Goal: Register for event/course

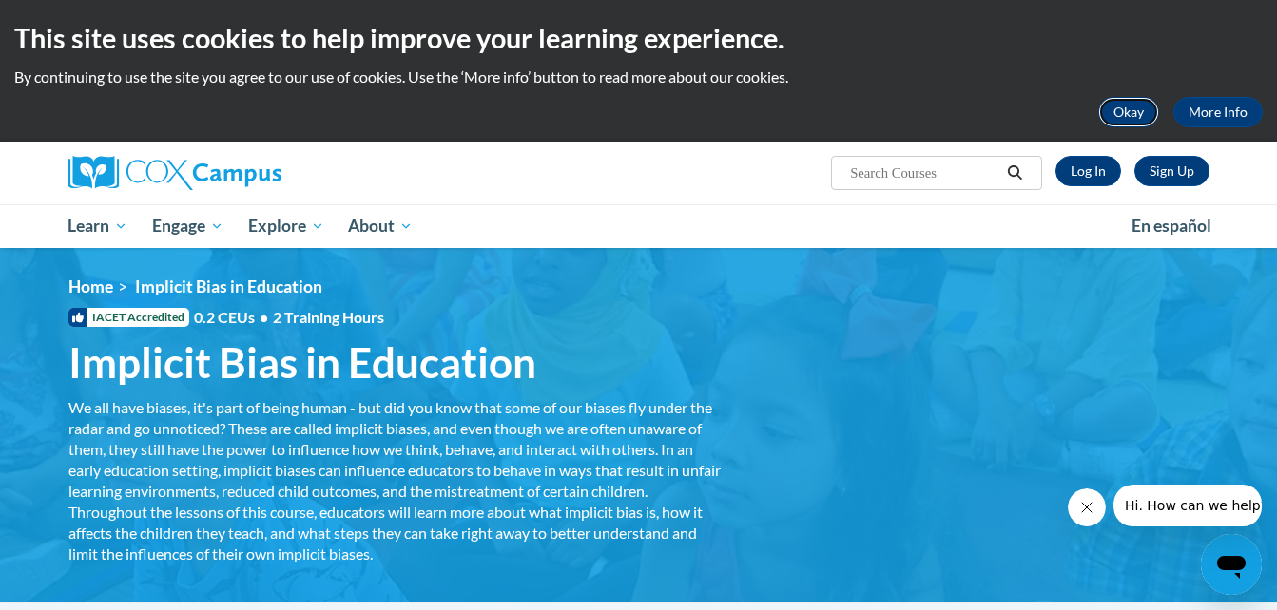
click at [1127, 109] on button "Okay" at bounding box center [1128, 112] width 61 height 30
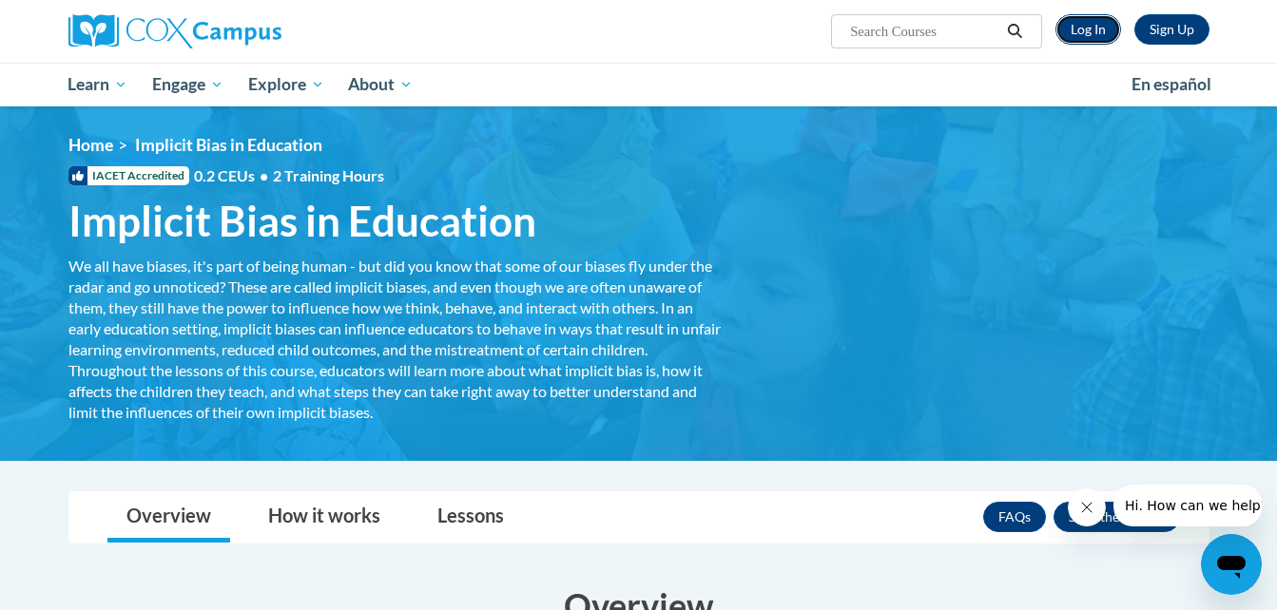
click at [1100, 32] on link "Log In" at bounding box center [1088, 29] width 66 height 30
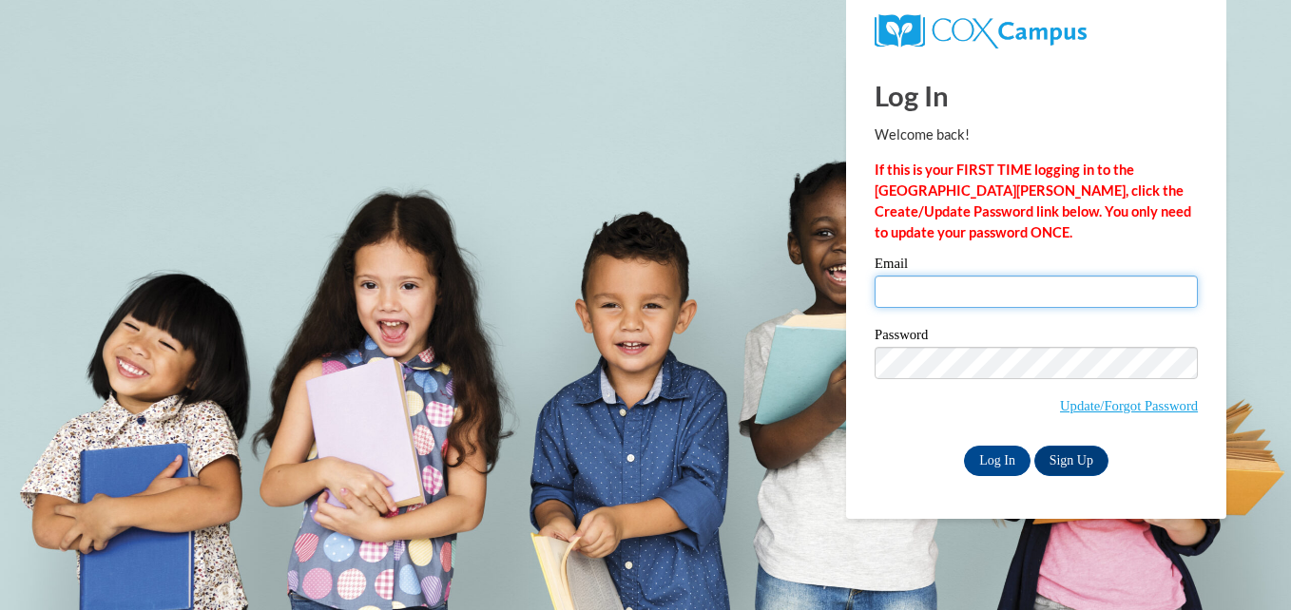
click at [920, 291] on input "Email" at bounding box center [1036, 292] width 323 height 32
type input "[EMAIL_ADDRESS][DOMAIN_NAME]"
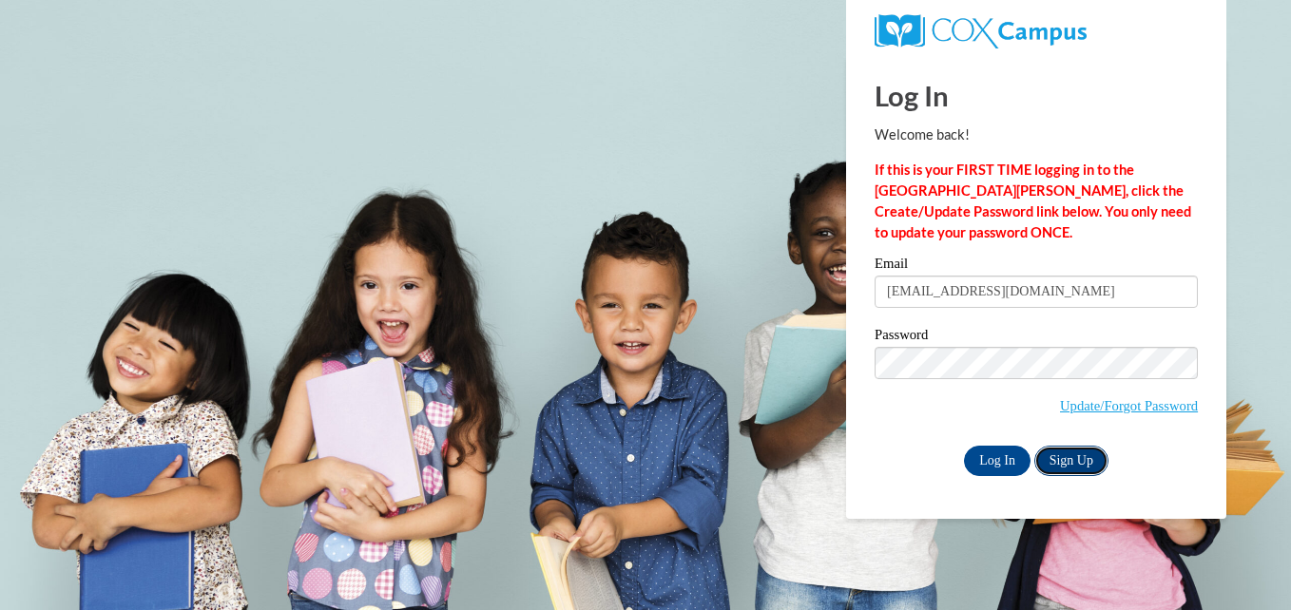
click at [1058, 452] on link "Sign Up" at bounding box center [1071, 461] width 74 height 30
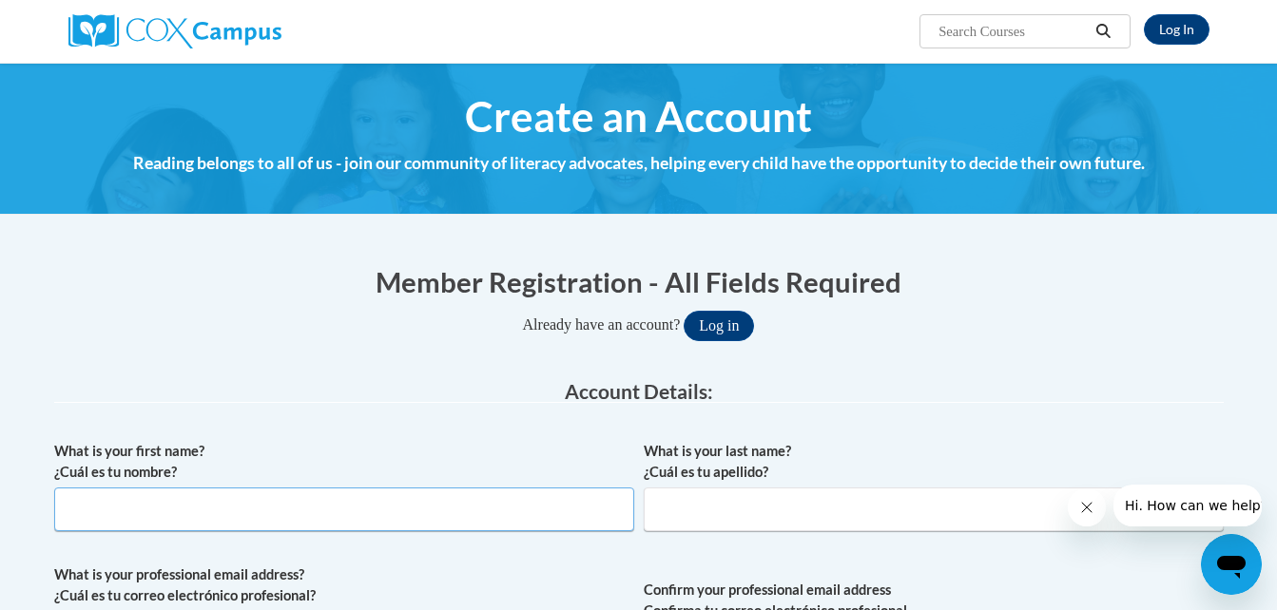
click at [193, 507] on input "What is your first name? ¿Cuál es tu nombre?" at bounding box center [344, 510] width 580 height 44
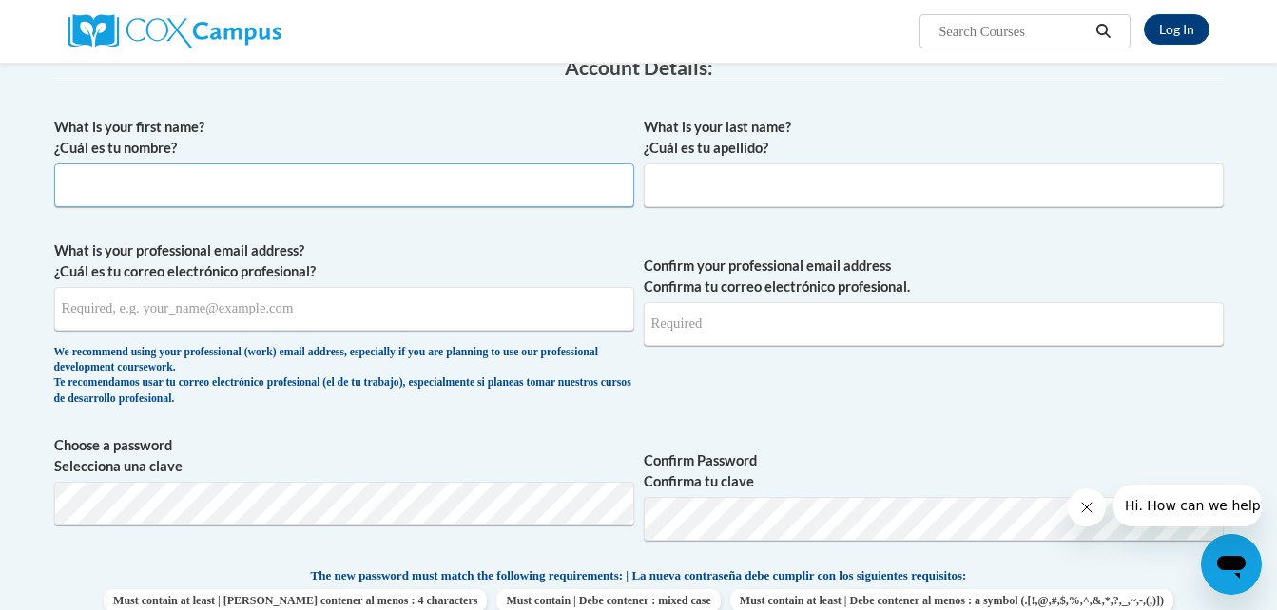
scroll to position [328, 0]
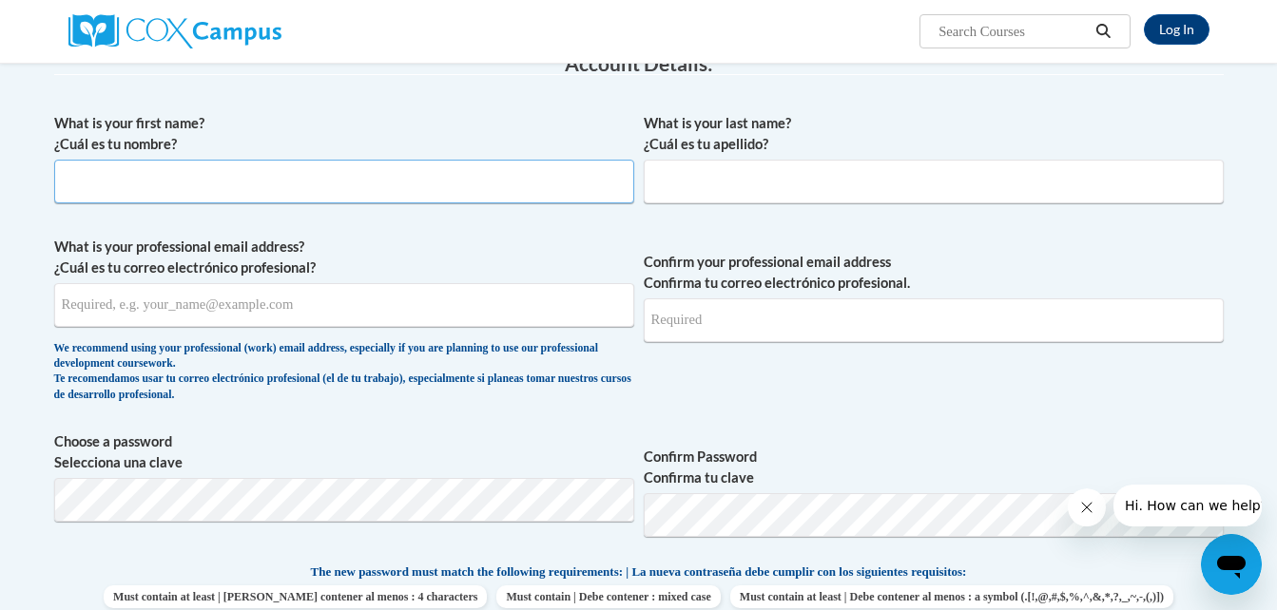
click at [454, 175] on input "What is your first name? ¿Cuál es tu nombre?" at bounding box center [344, 182] width 580 height 44
type input "Lakeet"
type input "m"
type input "Mitchell"
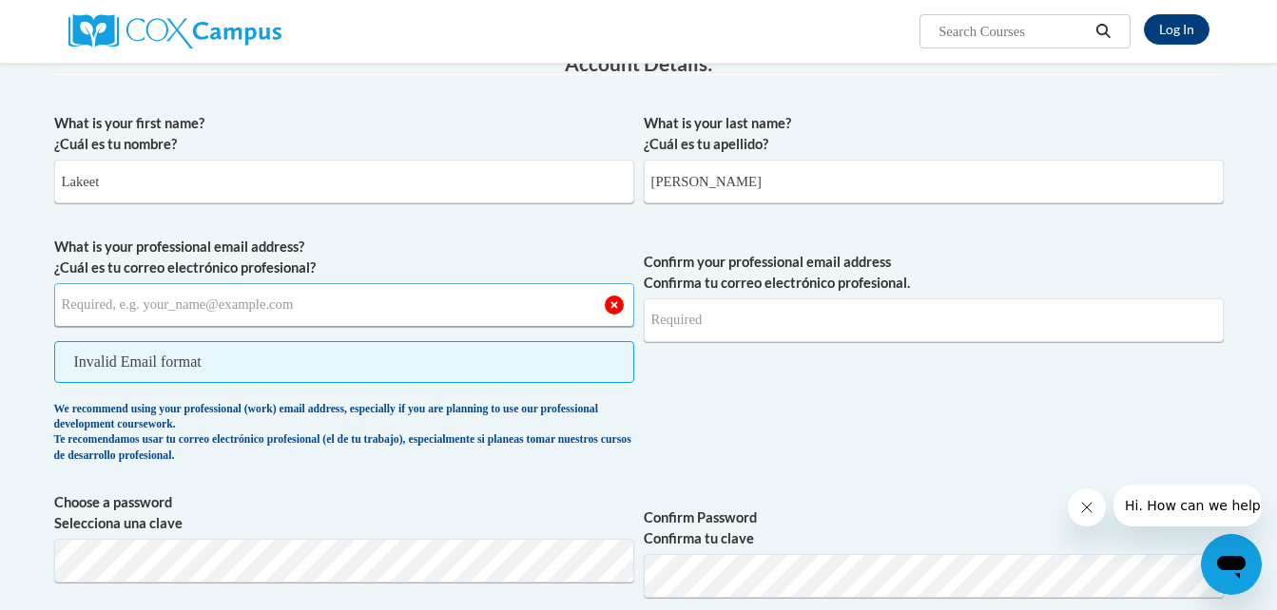
click at [329, 301] on input "What is your professional email address? ¿Cuál es tu correo electrónico profesi…" at bounding box center [344, 305] width 580 height 44
type input "[EMAIL_ADDRESS][DOMAIN_NAME]"
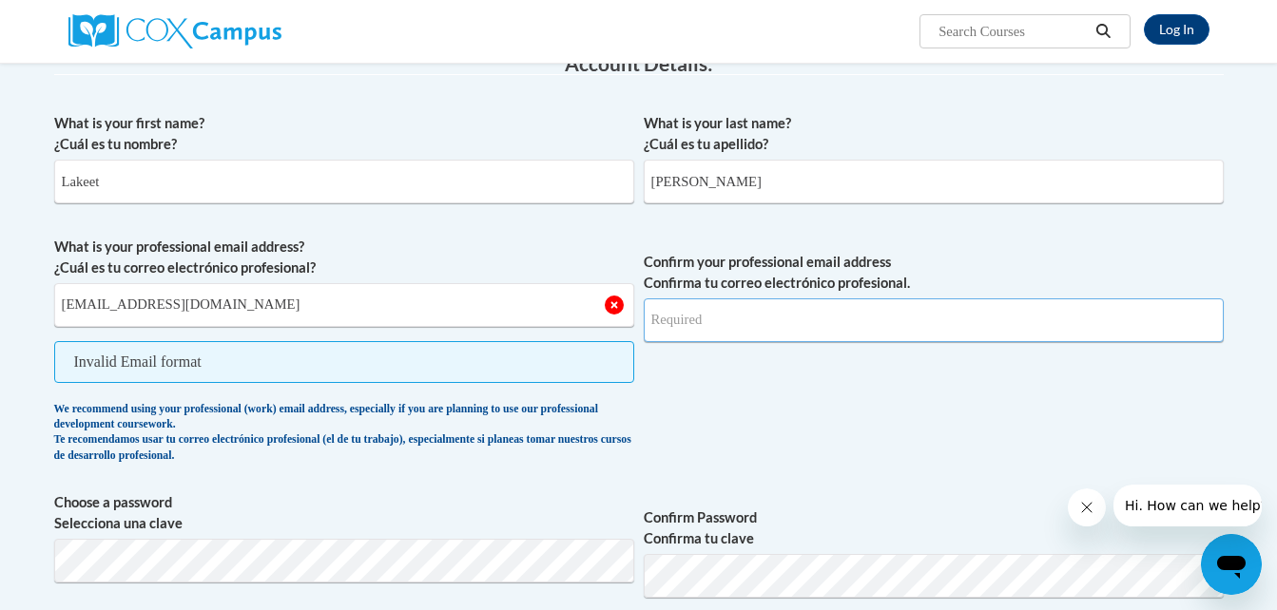
type input "[EMAIL_ADDRESS][DOMAIN_NAME]"
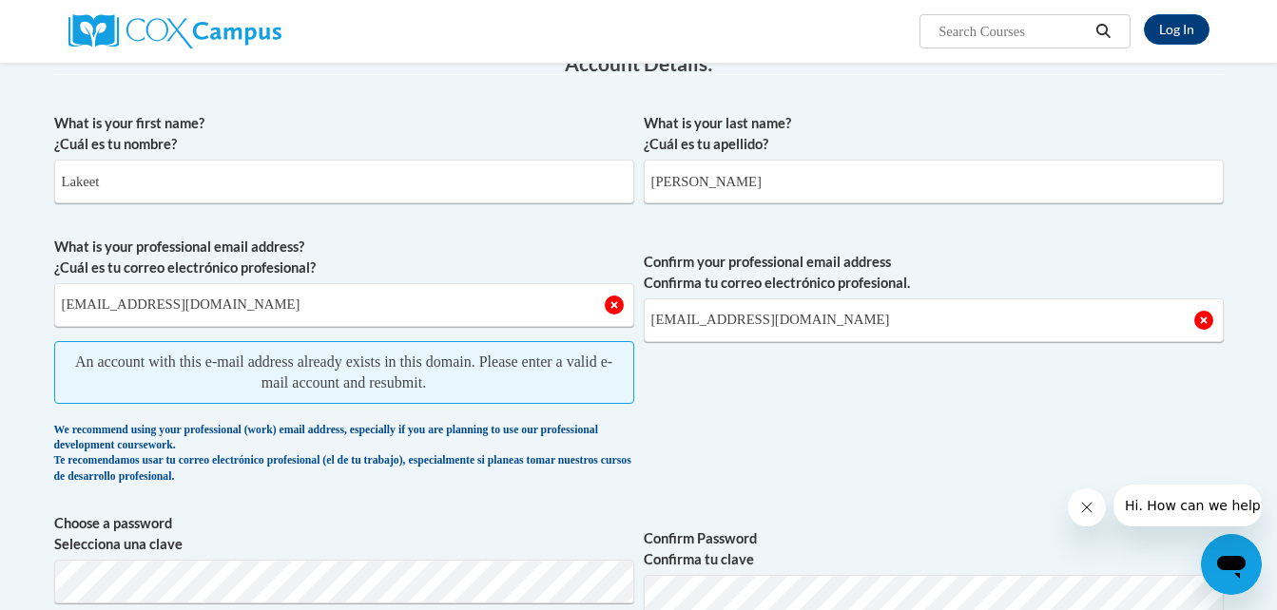
click at [287, 364] on span "An account with this e-mail address already exists in this domain. Please enter…" at bounding box center [344, 372] width 580 height 63
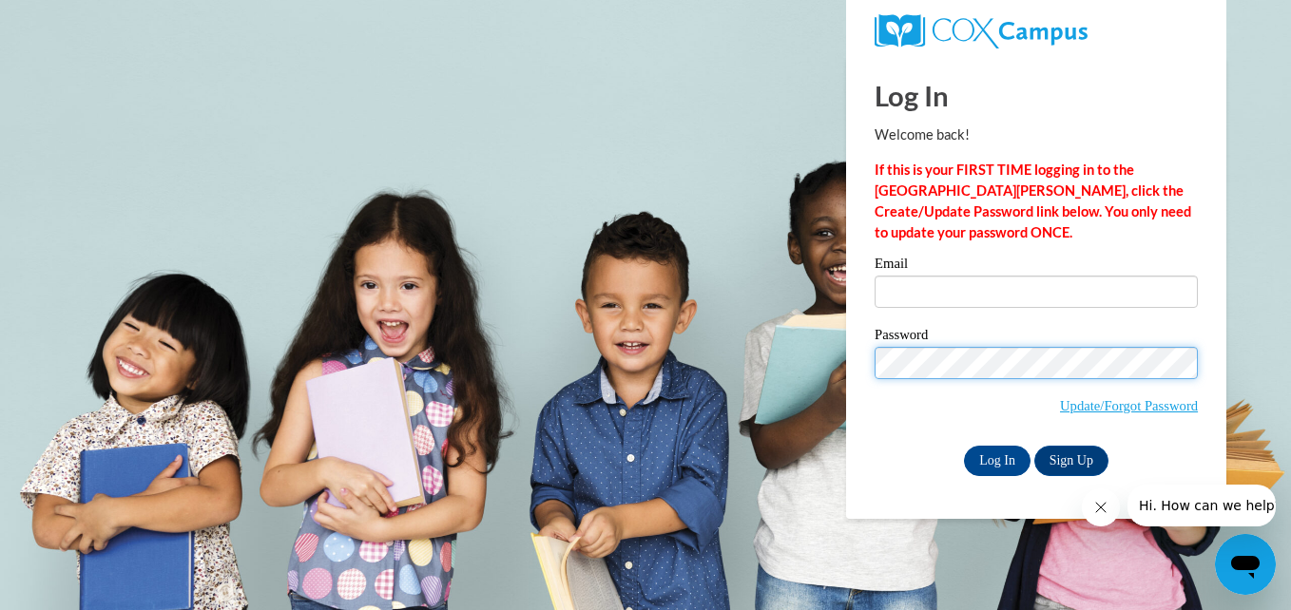
click at [964, 446] on input "Log In" at bounding box center [997, 461] width 67 height 30
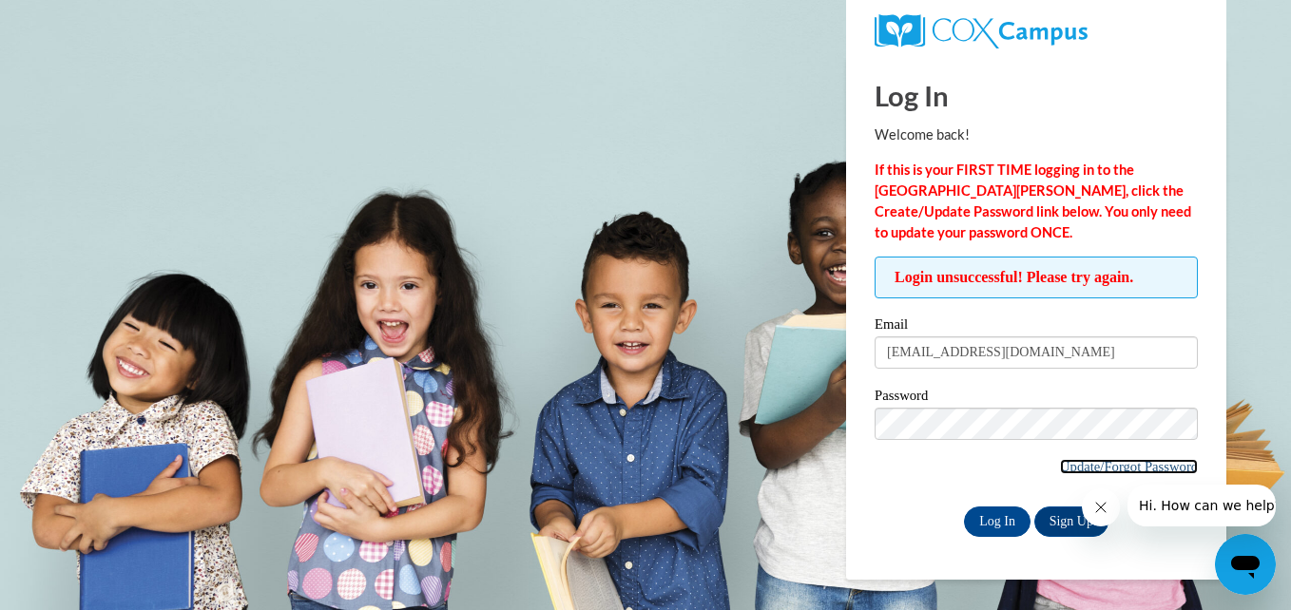
click at [1111, 462] on link "Update/Forgot Password" at bounding box center [1129, 466] width 138 height 15
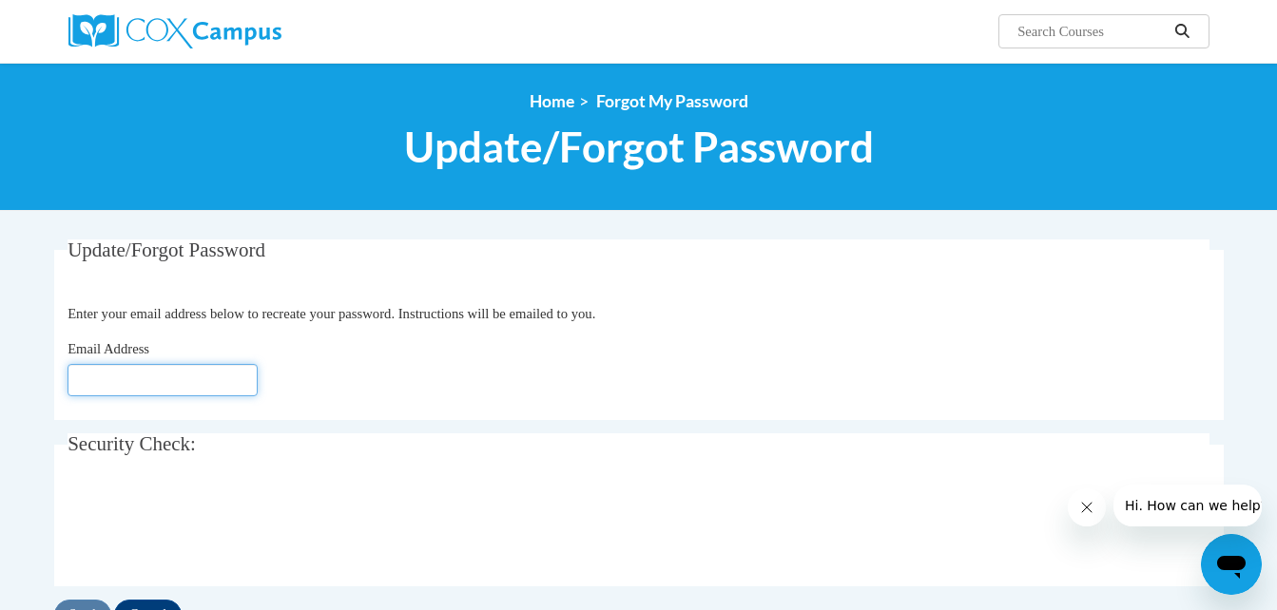
click at [198, 383] on input "Email Address" at bounding box center [162, 380] width 190 height 32
type input "lakeetamitchell@yahoo.com"
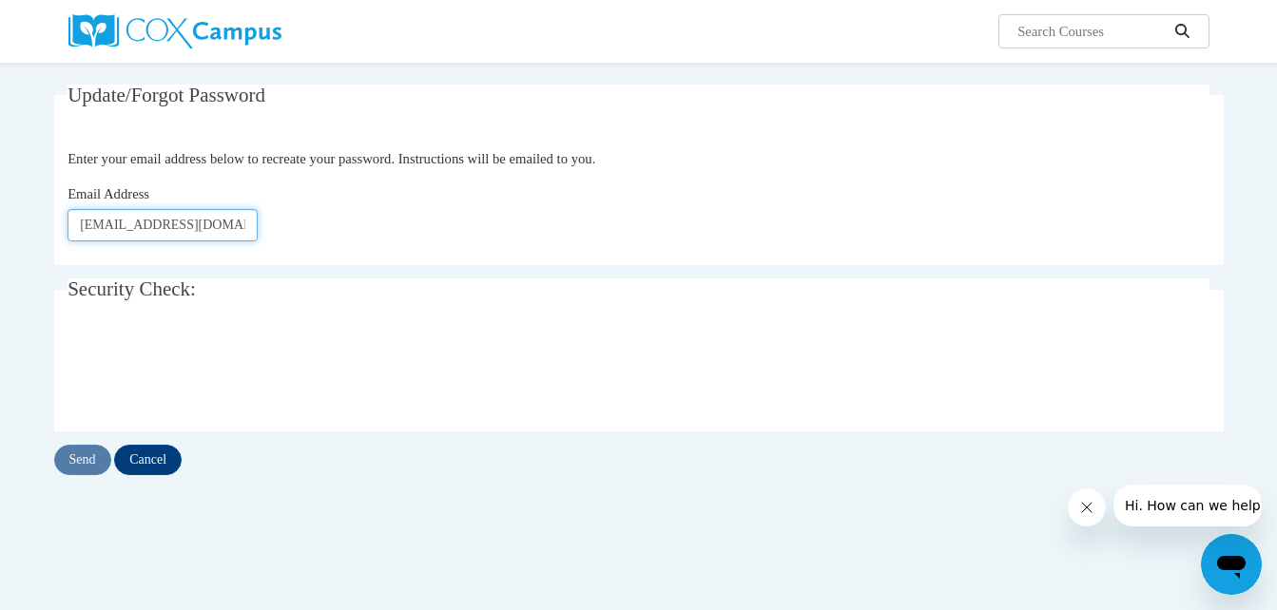
scroll to position [193, 0]
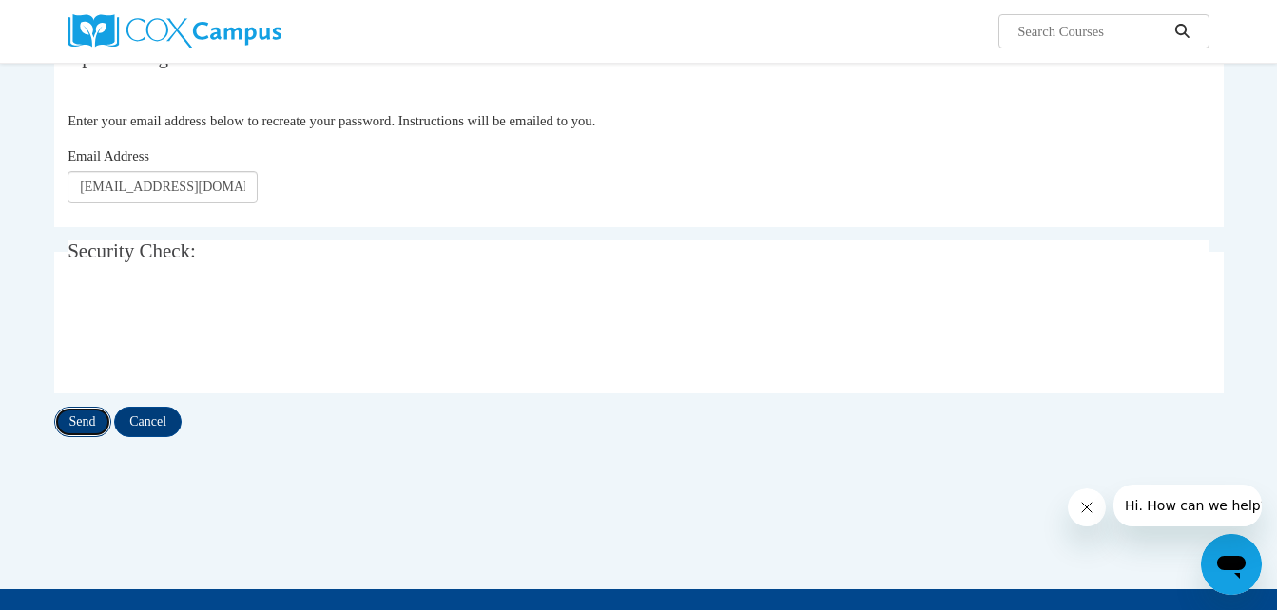
click at [70, 420] on input "Send" at bounding box center [82, 422] width 57 height 30
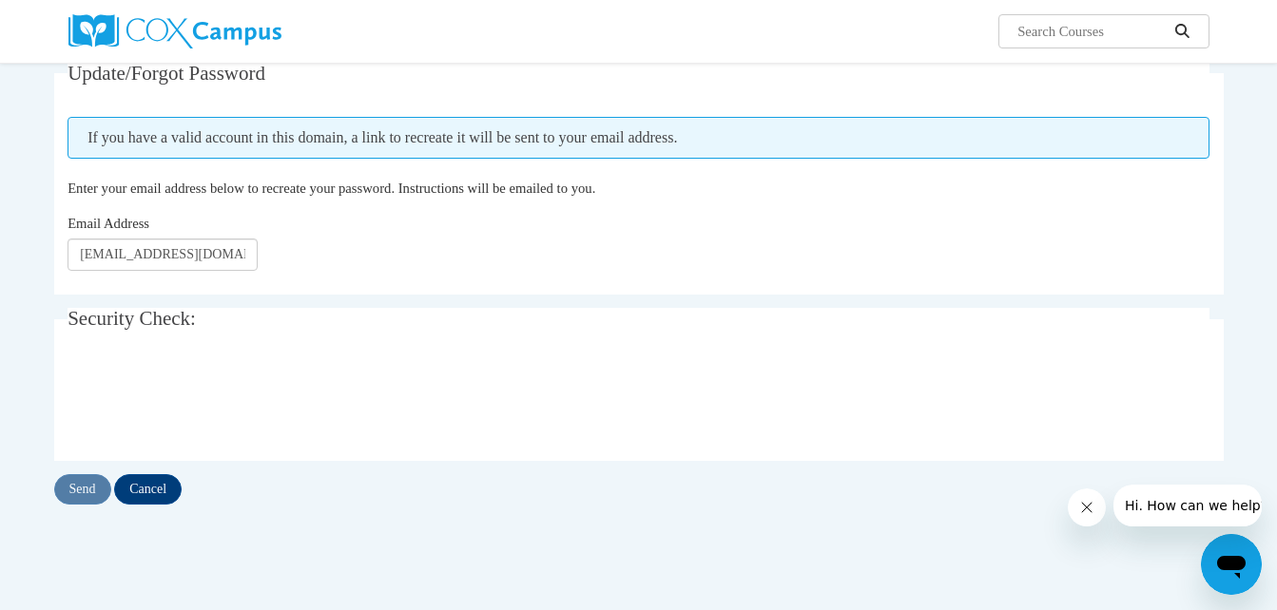
scroll to position [187, 0]
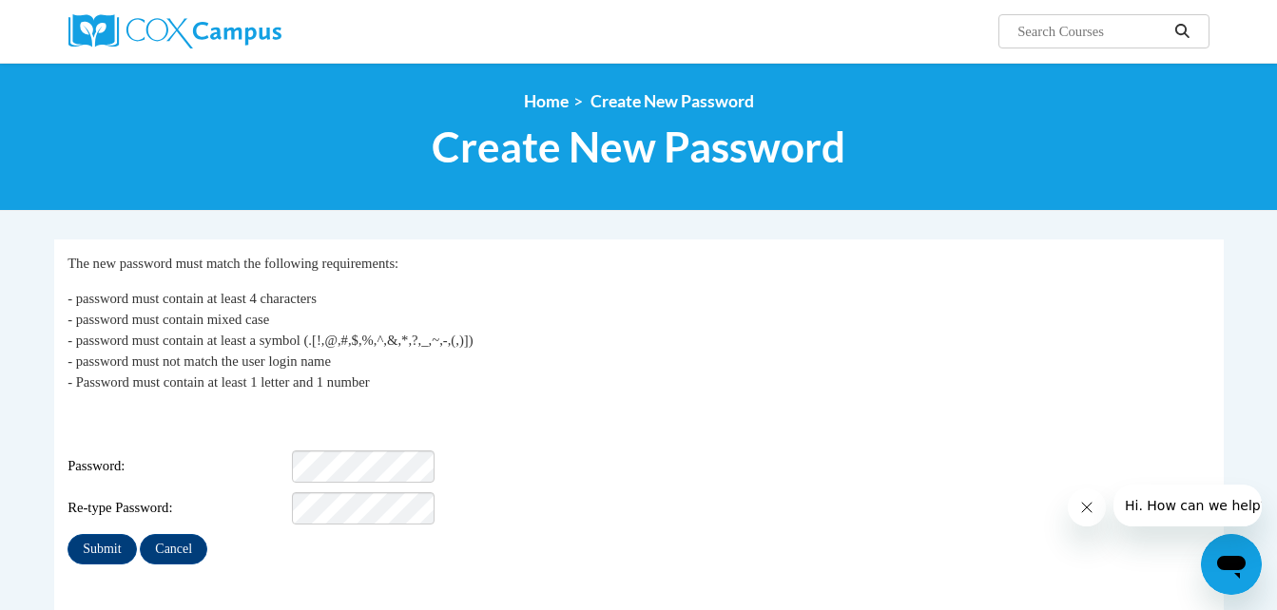
click at [172, 456] on span "Password:" at bounding box center [177, 466] width 221 height 21
click at [106, 456] on span "Password:" at bounding box center [177, 466] width 221 height 21
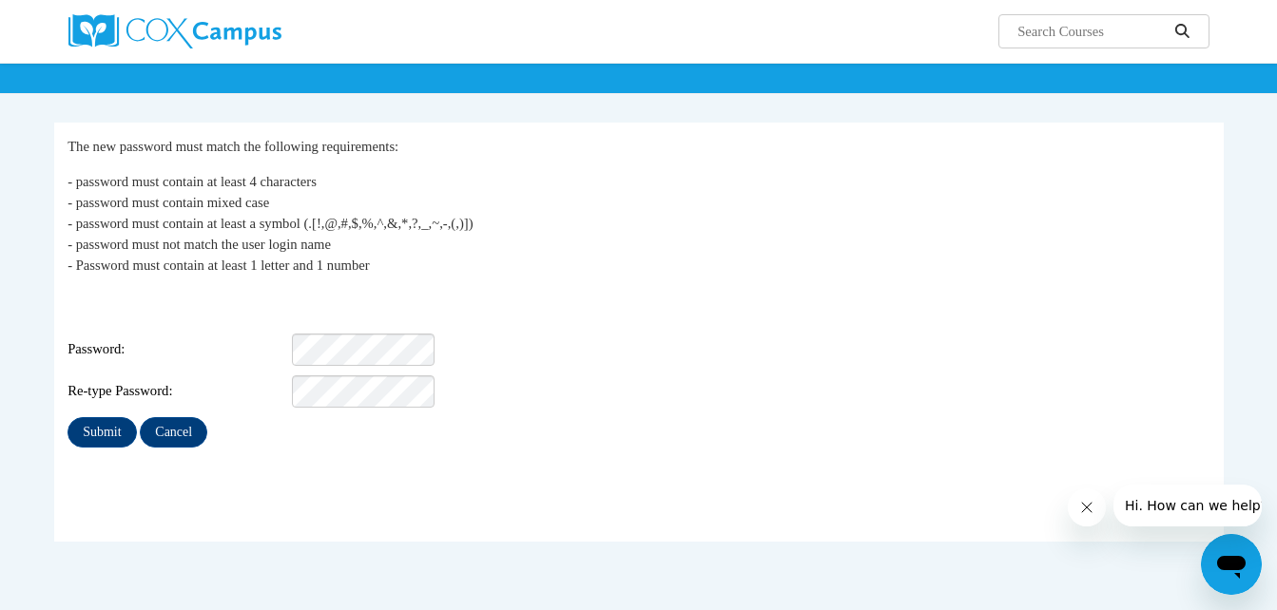
scroll to position [125, 0]
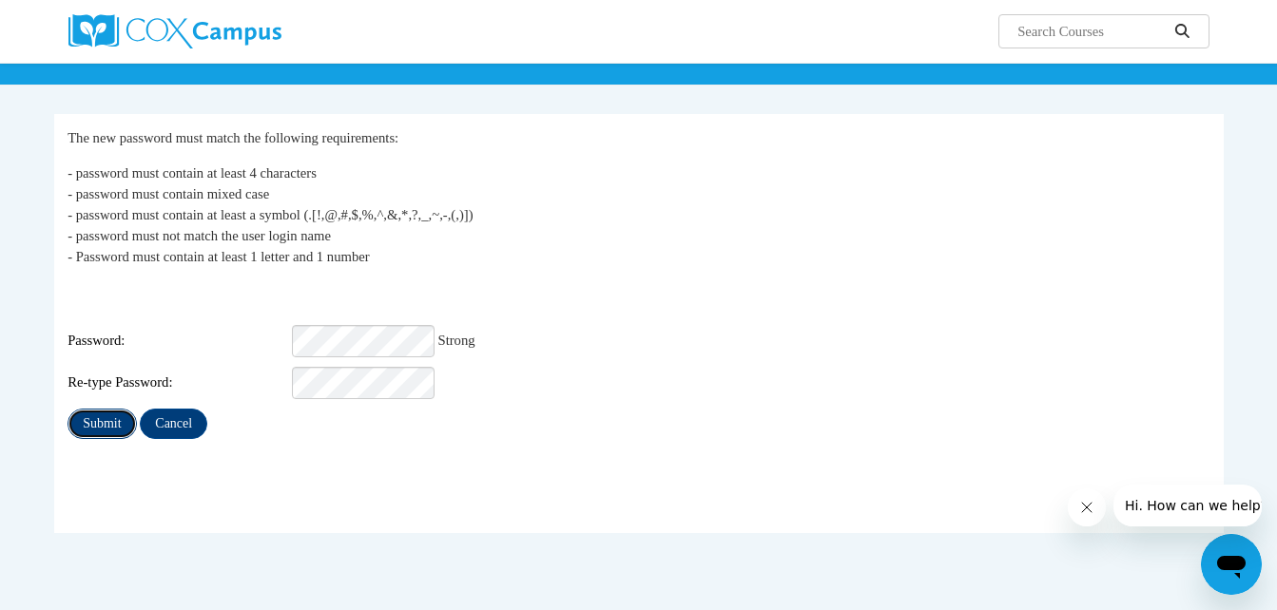
click at [87, 409] on input "Submit" at bounding box center [101, 424] width 68 height 30
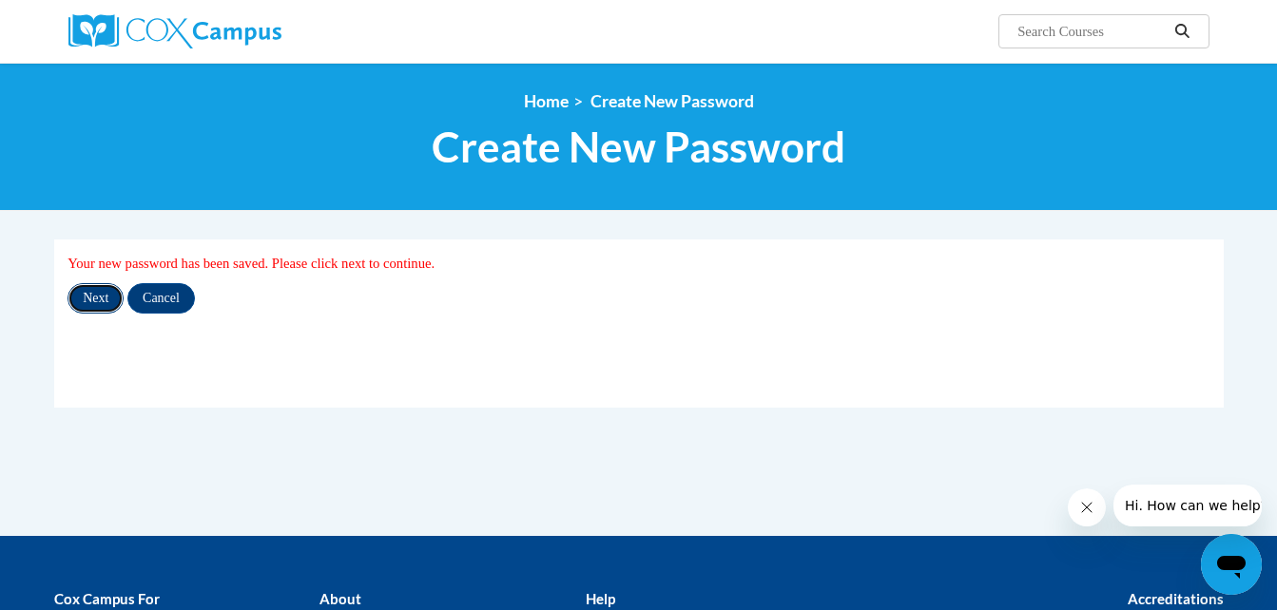
click at [73, 288] on input "Next" at bounding box center [95, 298] width 56 height 30
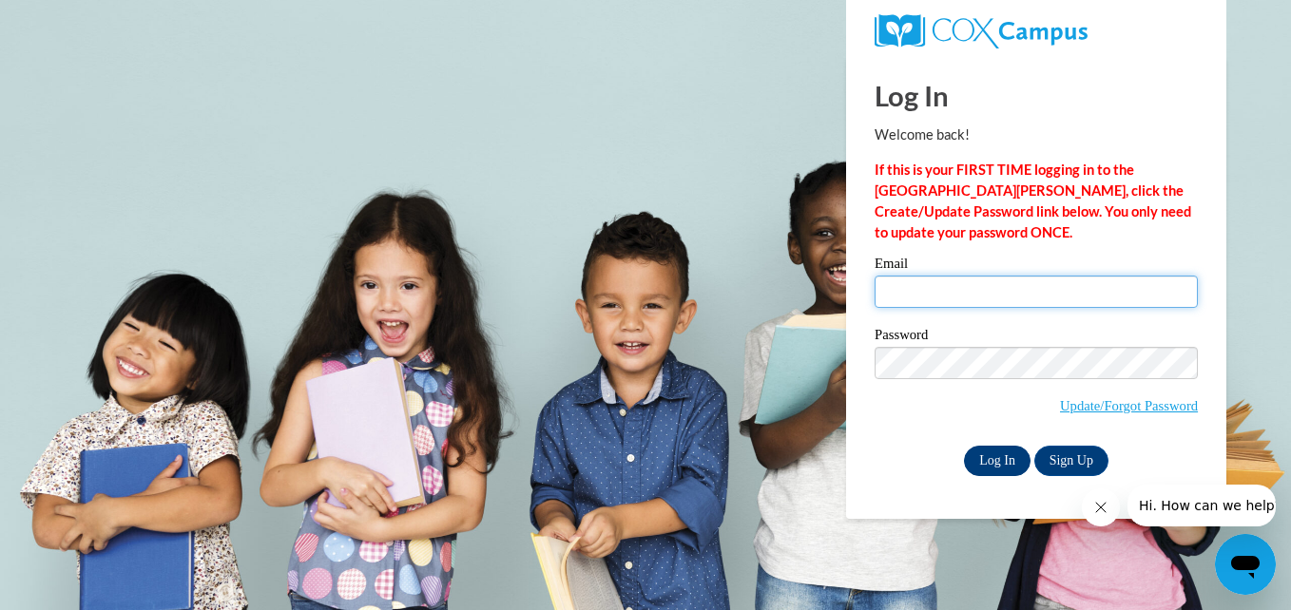
type input "[EMAIL_ADDRESS][DOMAIN_NAME]"
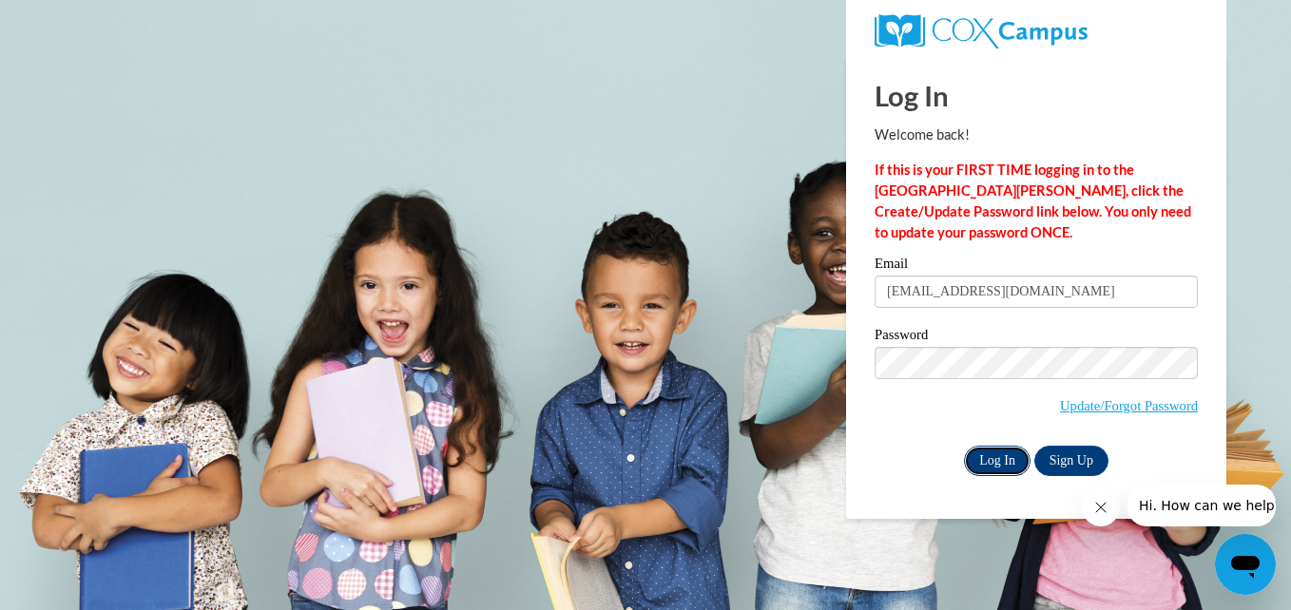
click at [996, 452] on input "Log In" at bounding box center [997, 461] width 67 height 30
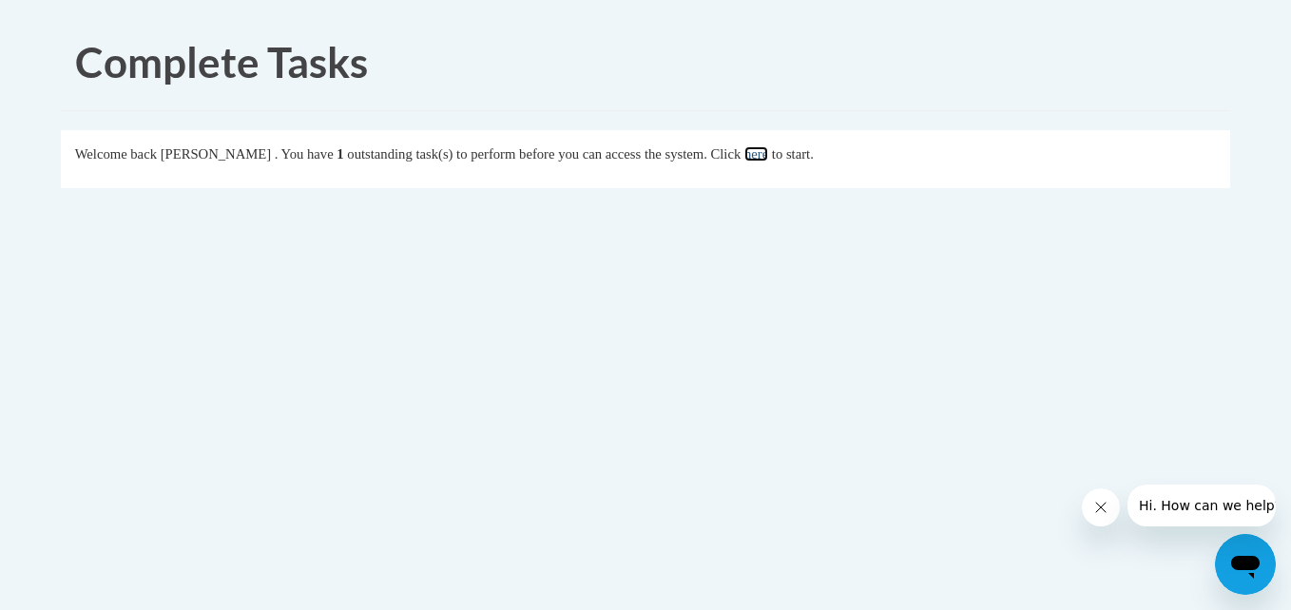
click at [768, 156] on link "here" at bounding box center [756, 153] width 24 height 15
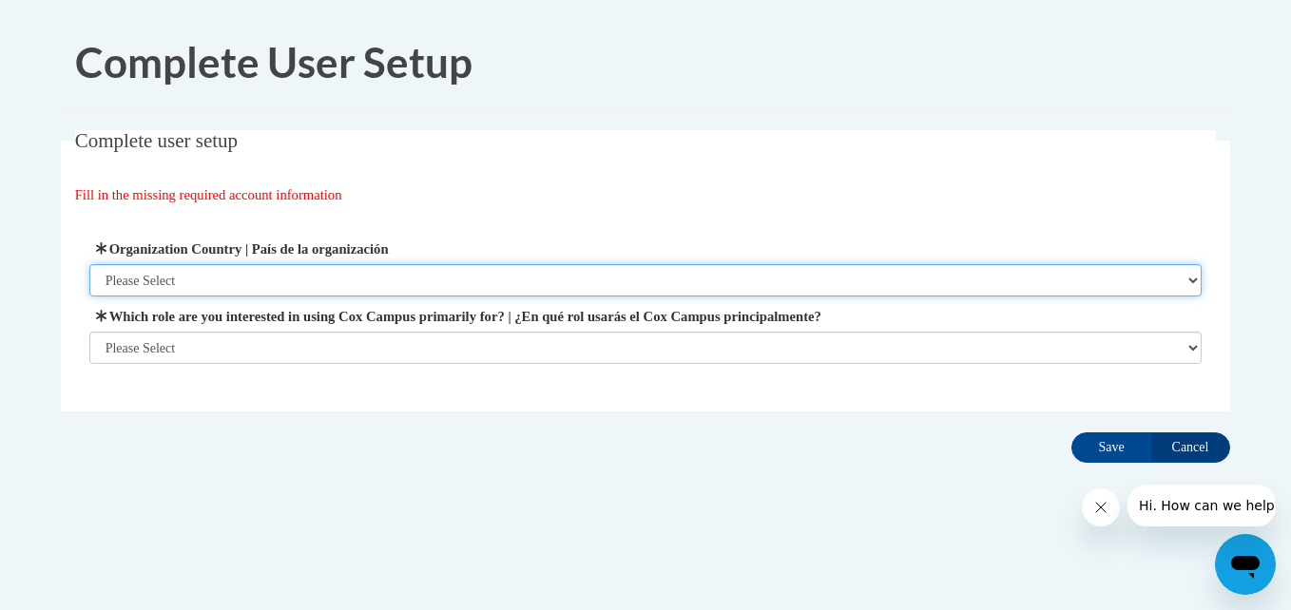
click at [528, 284] on select "Please Select United States | Estados Unidos Outside of the United States | Fue…" at bounding box center [645, 280] width 1113 height 32
select select "ad49bcad-a171-4b2e-b99c-48b446064914"
click at [89, 264] on select "Please Select United States | Estados Unidos Outside of the United States | Fue…" at bounding box center [645, 280] width 1113 height 32
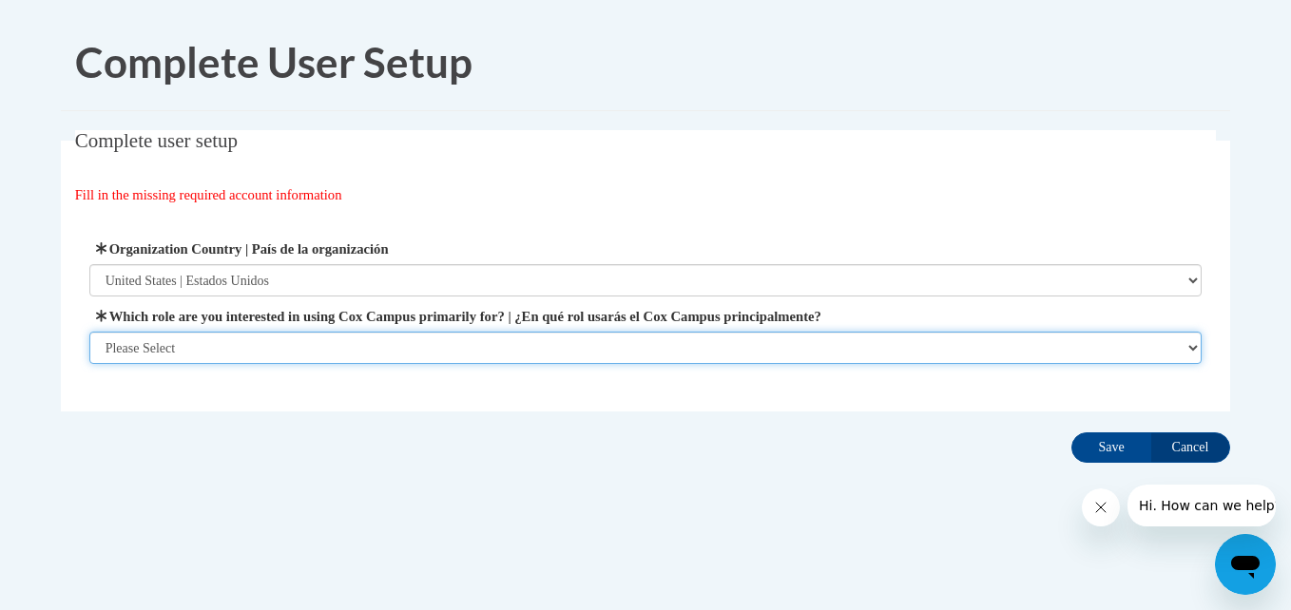
click at [458, 337] on select "Please Select College/University | Colegio/Universidad Community/Nonprofit Part…" at bounding box center [645, 348] width 1113 height 32
select select "fbf2d438-af2f-41f8-98f1-81c410e29de3"
click at [89, 364] on select "Please Select College/University | Colegio/Universidad Community/Nonprofit Part…" at bounding box center [645, 348] width 1113 height 32
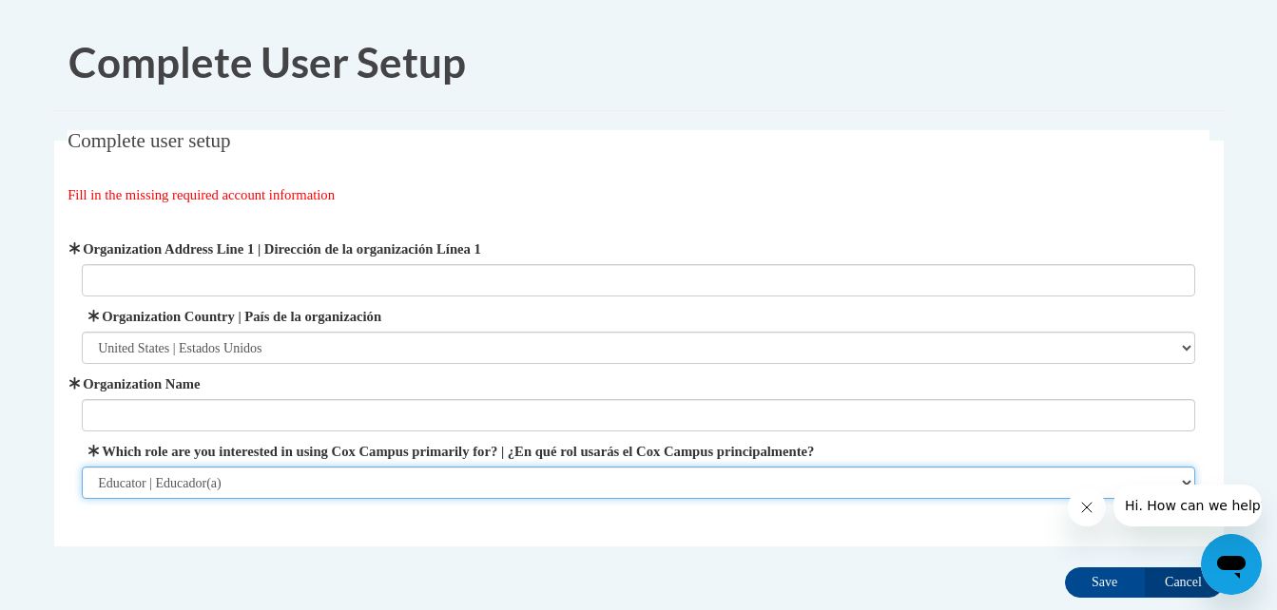
click at [666, 488] on select "Please Select College/University | Colegio/Universidad Community/Nonprofit Part…" at bounding box center [638, 483] width 1113 height 32
click at [82, 467] on select "Please Select College/University | Colegio/Universidad Community/Nonprofit Part…" at bounding box center [638, 483] width 1113 height 32
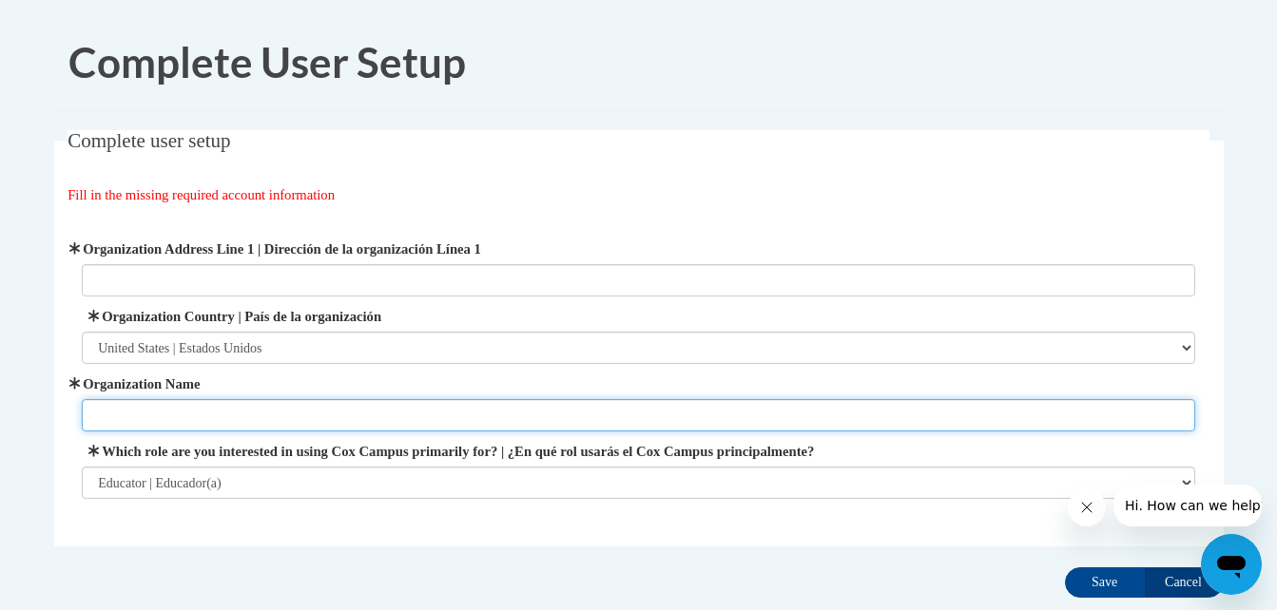
click at [530, 424] on input "Organization Name" at bounding box center [638, 415] width 1113 height 32
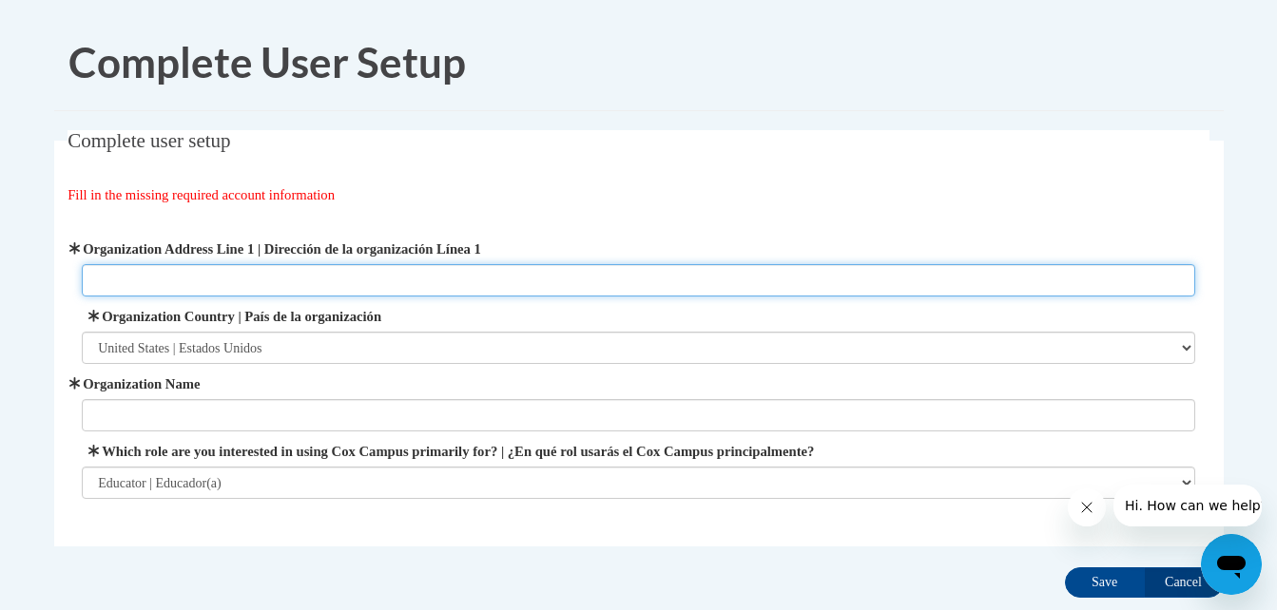
click at [764, 280] on input "Organization Address Line 1 | Dirección de la organización Línea 1" at bounding box center [638, 280] width 1113 height 32
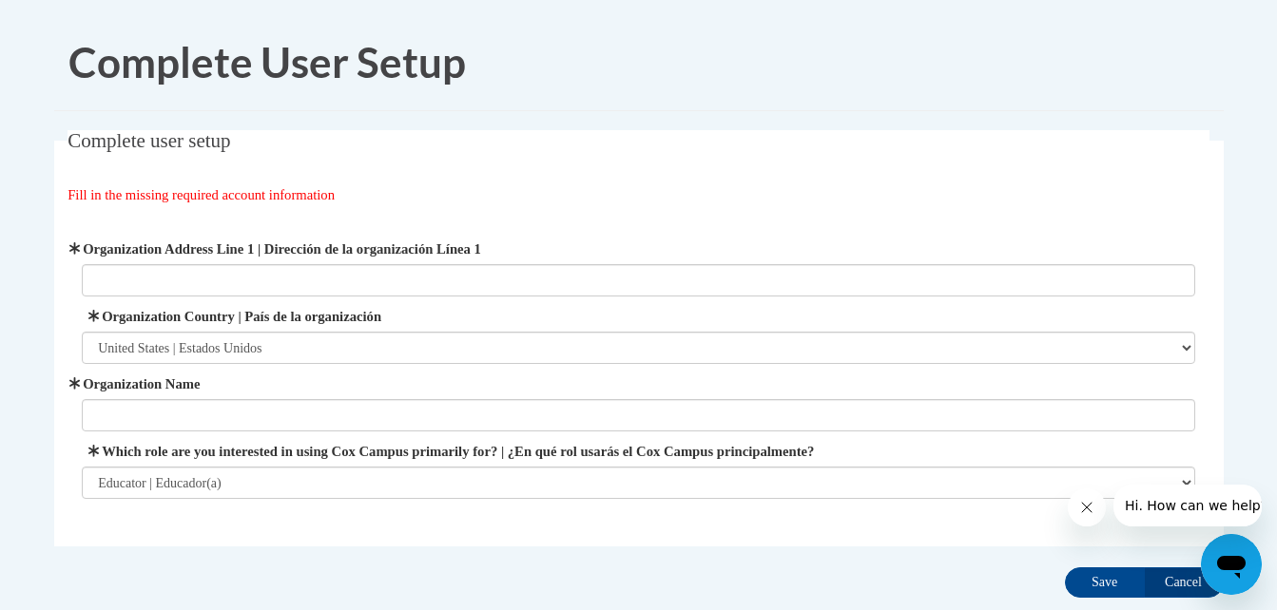
click at [901, 555] on div "Complete user setup Fill in the missing required account information User Profi…" at bounding box center [639, 367] width 1198 height 475
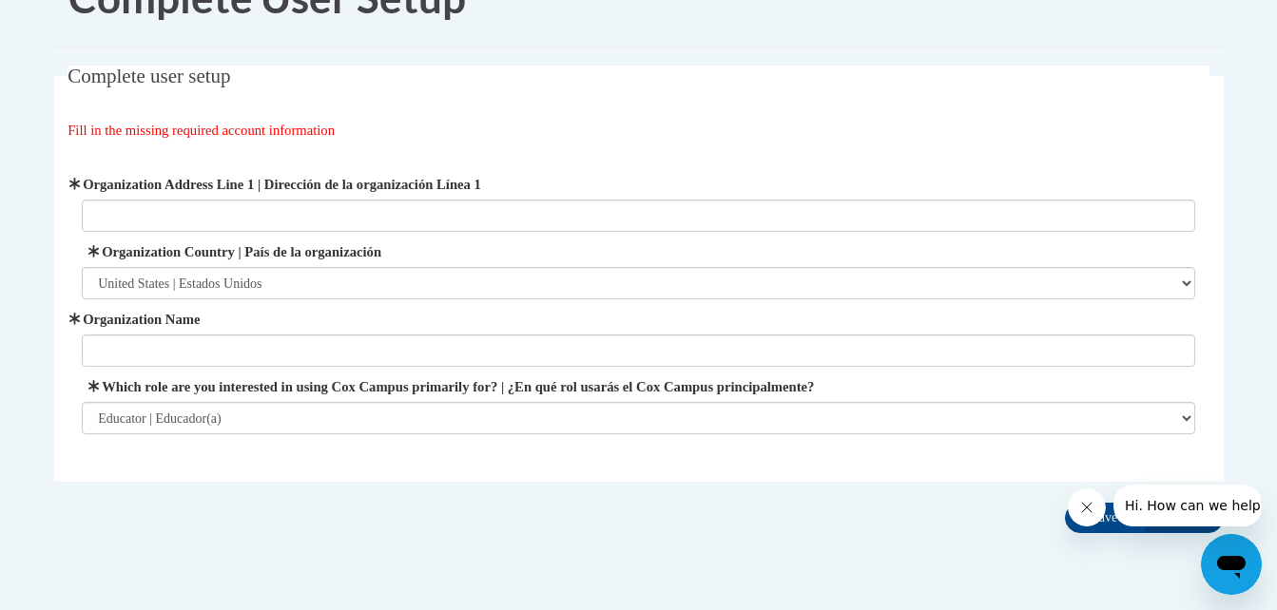
scroll to position [123, 0]
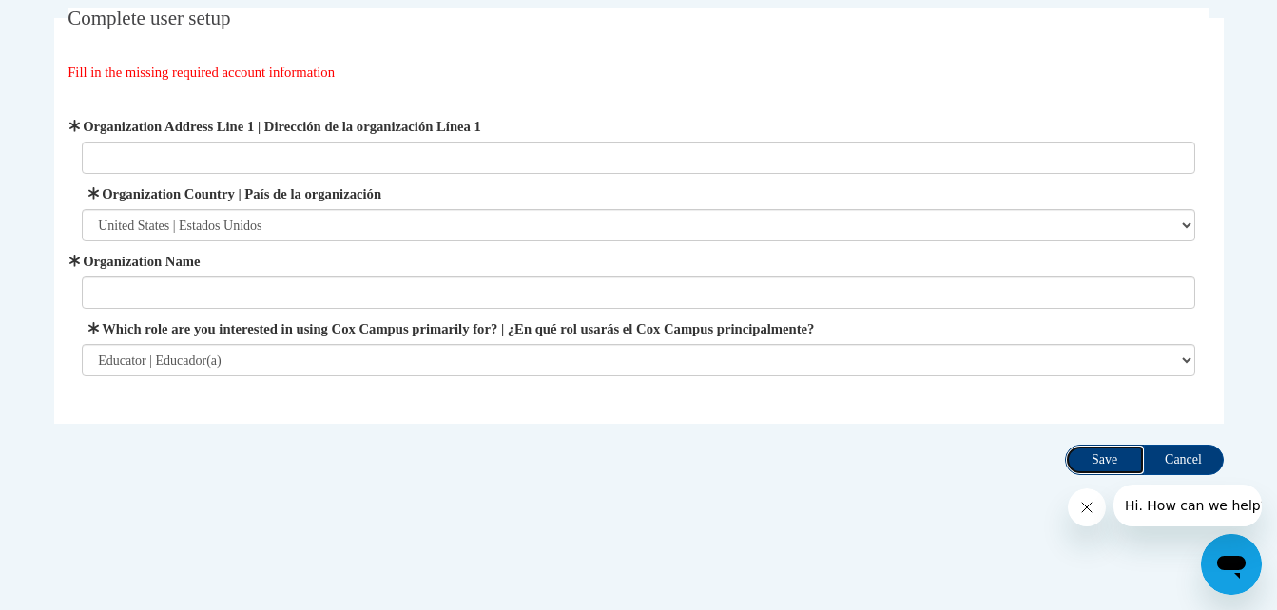
click at [1107, 464] on input "Save" at bounding box center [1105, 460] width 80 height 30
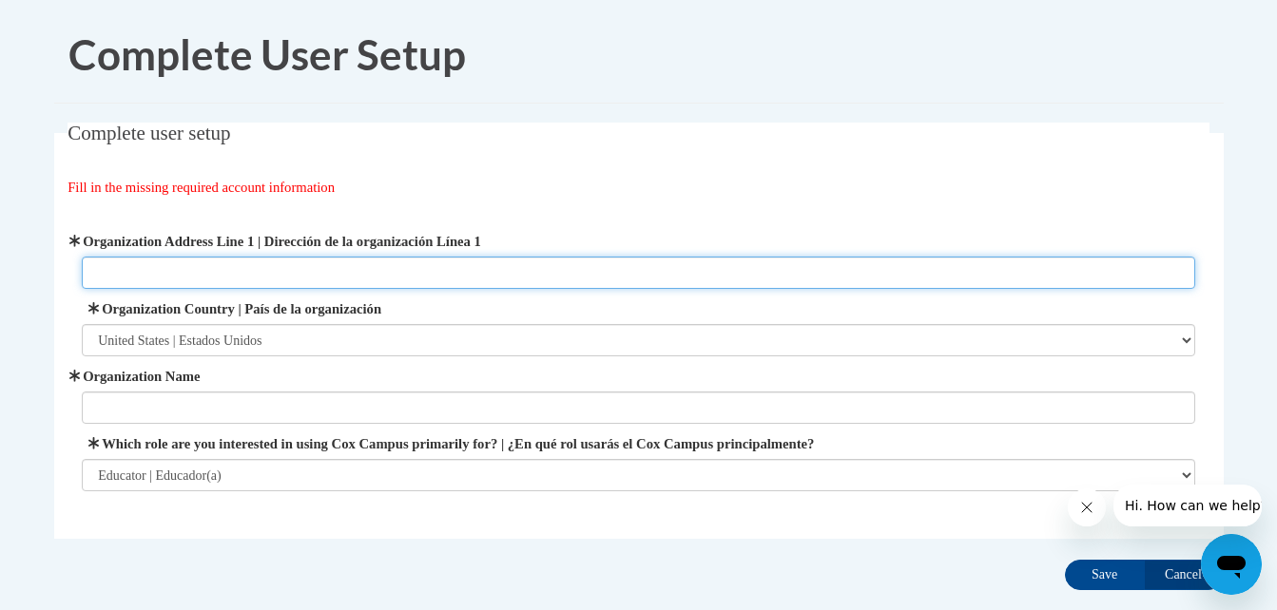
scroll to position [0, 0]
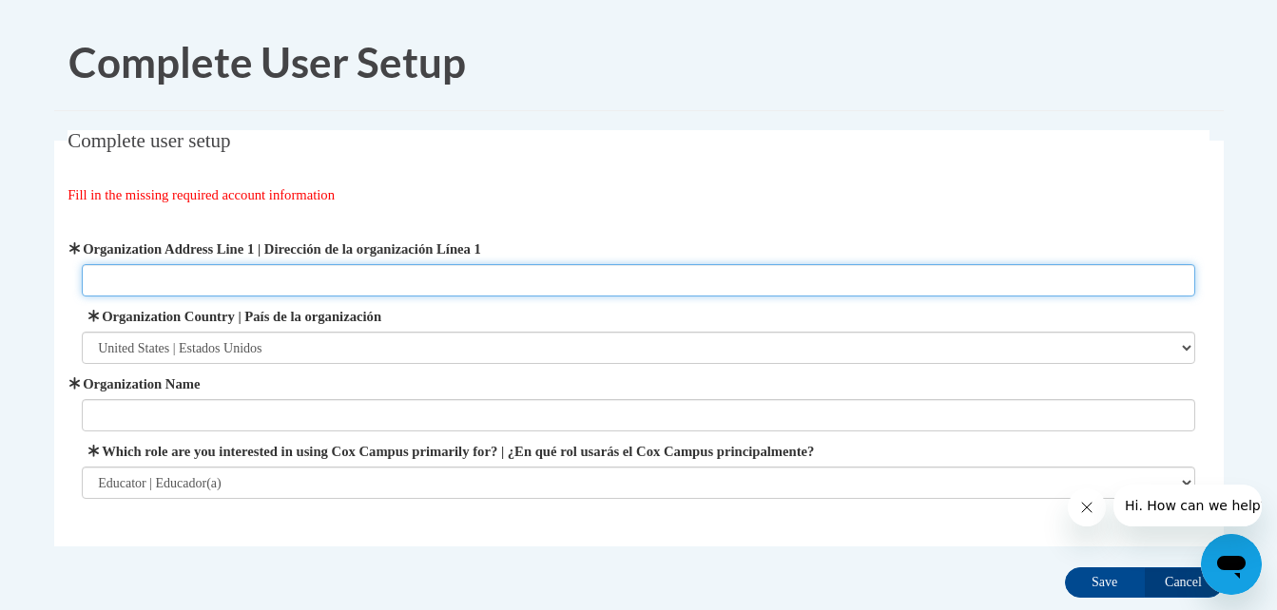
click at [273, 278] on input "Organization Address Line 1 | Dirección de la organización Línea 1" at bounding box center [638, 280] width 1113 height 32
type input "6427 wellington chase court"
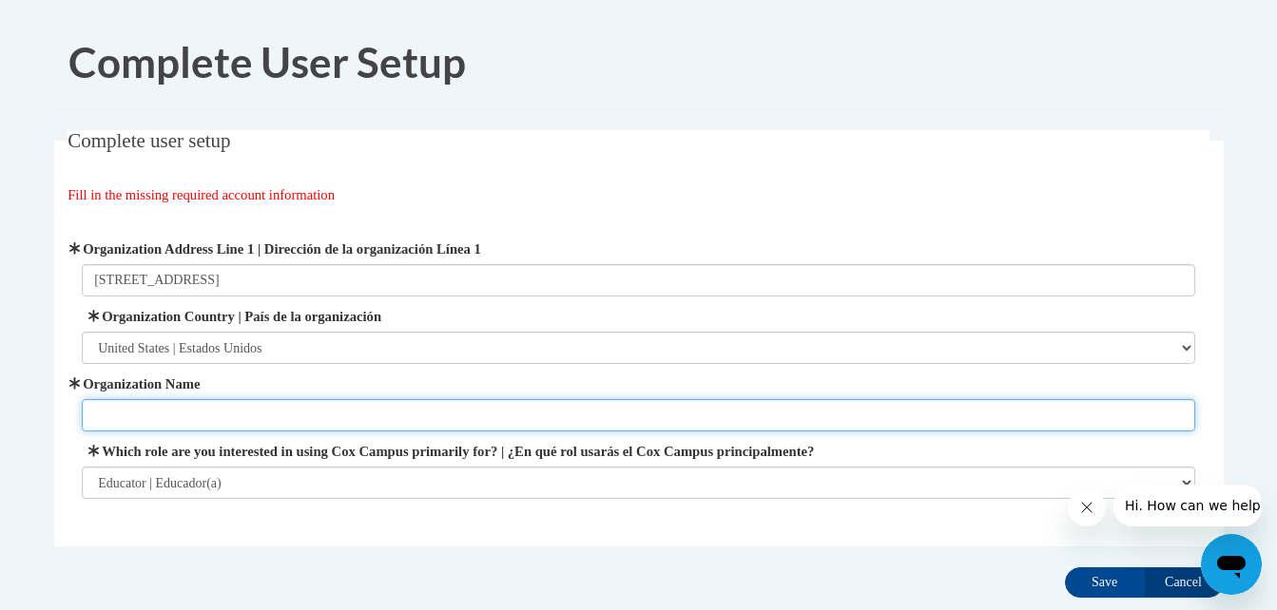
click at [283, 426] on input "Organization Name" at bounding box center [638, 415] width 1113 height 32
click at [342, 413] on input "Organization Name" at bounding box center [638, 415] width 1113 height 32
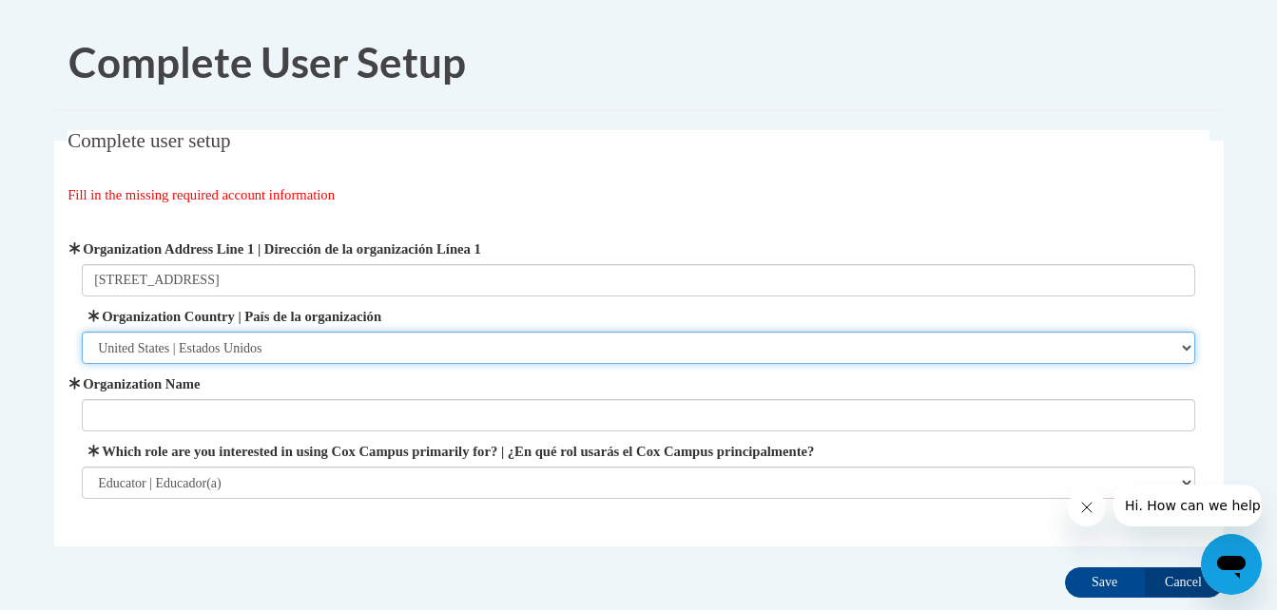
click at [519, 364] on select "Please Select United States | Estados Unidos Outside of the United States | Fue…" at bounding box center [638, 348] width 1113 height 32
click at [82, 332] on select "Please Select United States | Estados Unidos Outside of the United States | Fue…" at bounding box center [638, 348] width 1113 height 32
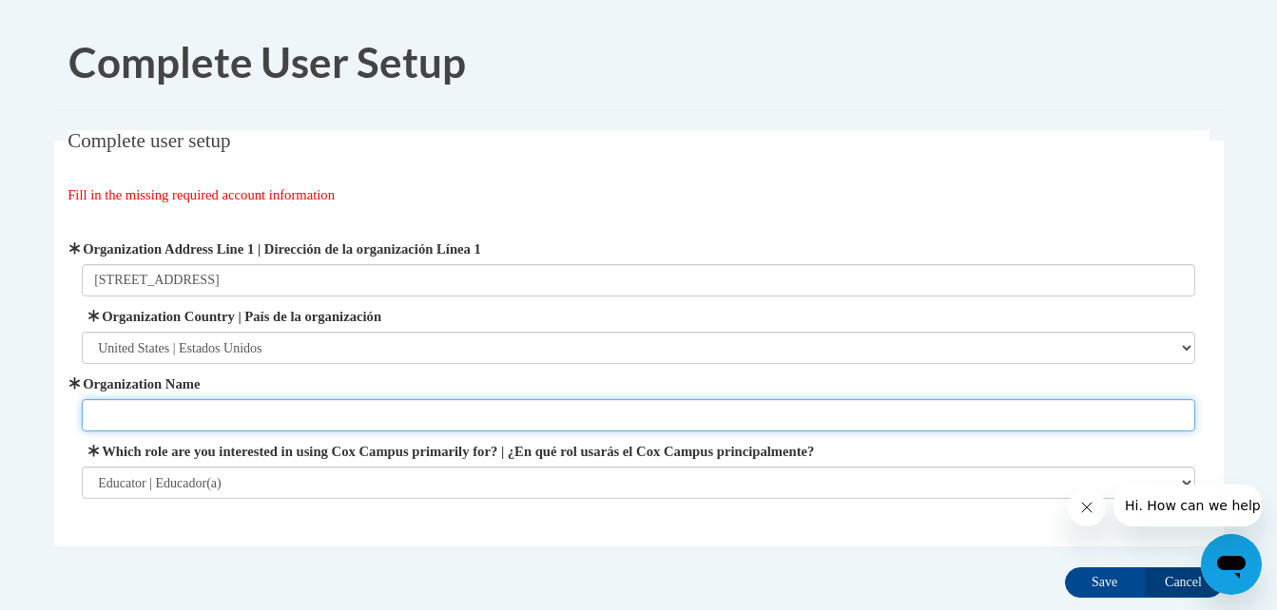
click at [299, 407] on input "Organization Name" at bounding box center [638, 415] width 1113 height 32
type input "Dekalb school district"
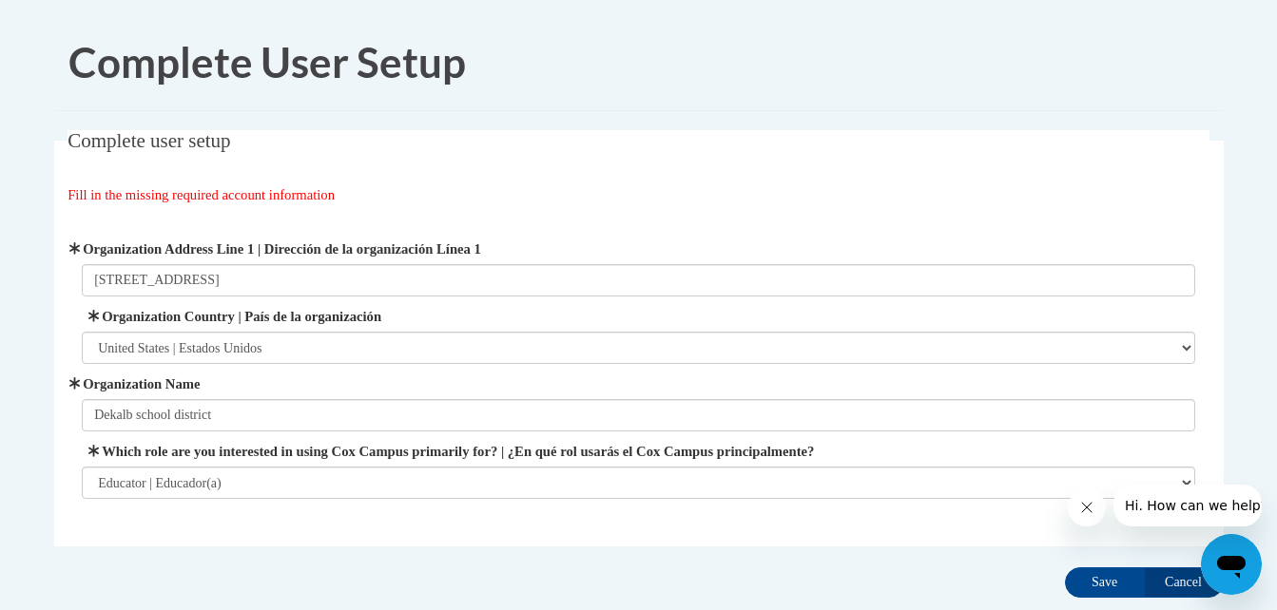
click at [392, 433] on div "Organization Address Line 1 | Dirección de la organización Línea 1 6427 welling…" at bounding box center [638, 369] width 1113 height 260
click at [1113, 582] on input "Save" at bounding box center [1105, 583] width 80 height 30
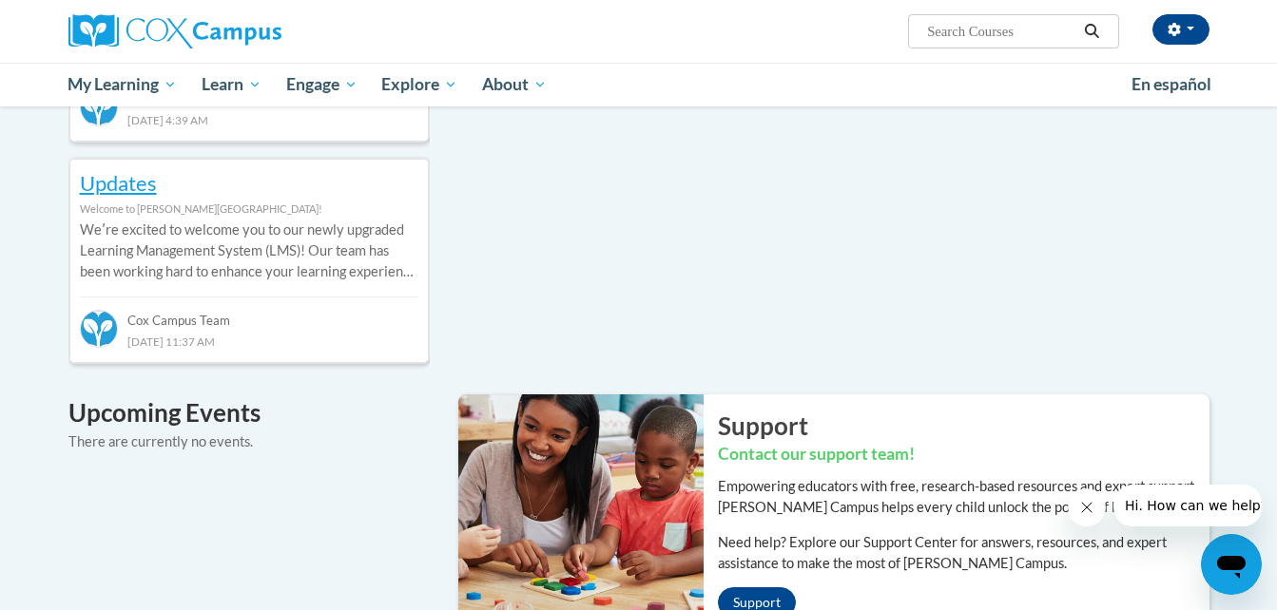
scroll to position [1881, 0]
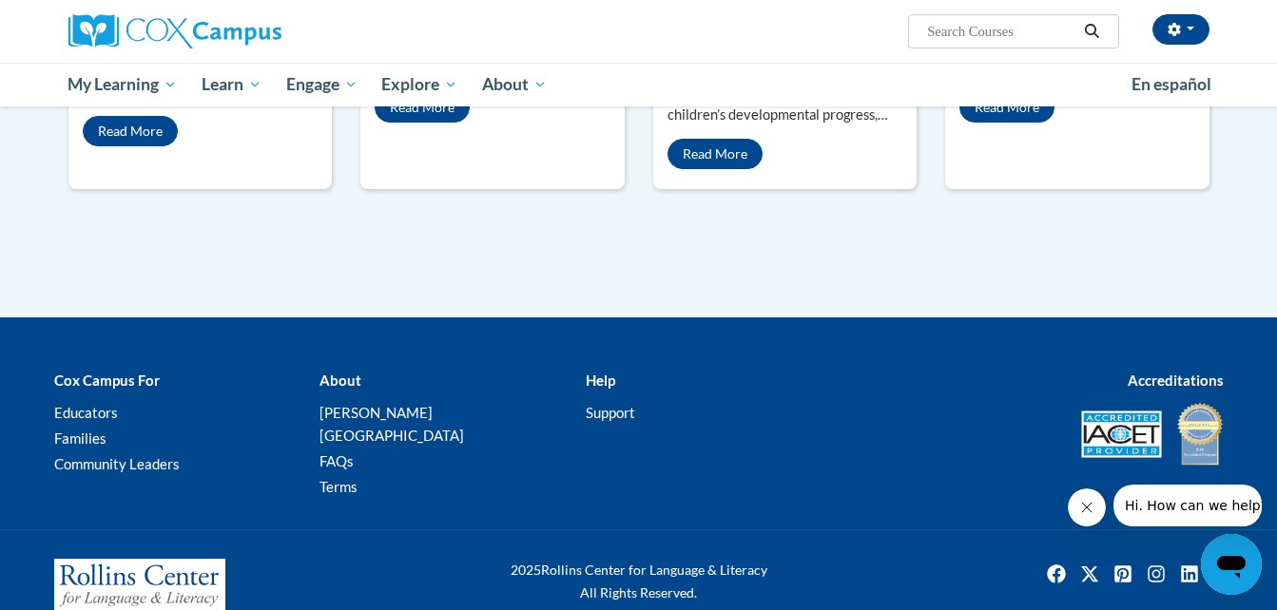
click at [982, 26] on input "Search..." at bounding box center [1001, 31] width 152 height 23
type input "implicit bias"
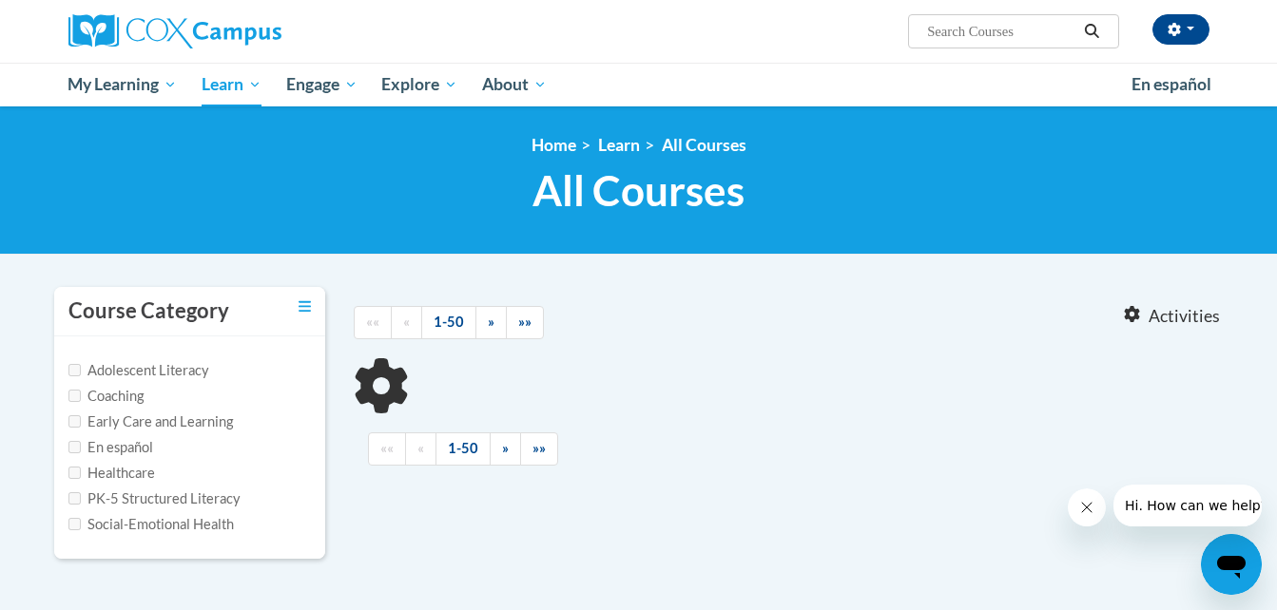
type input "implicit bias"
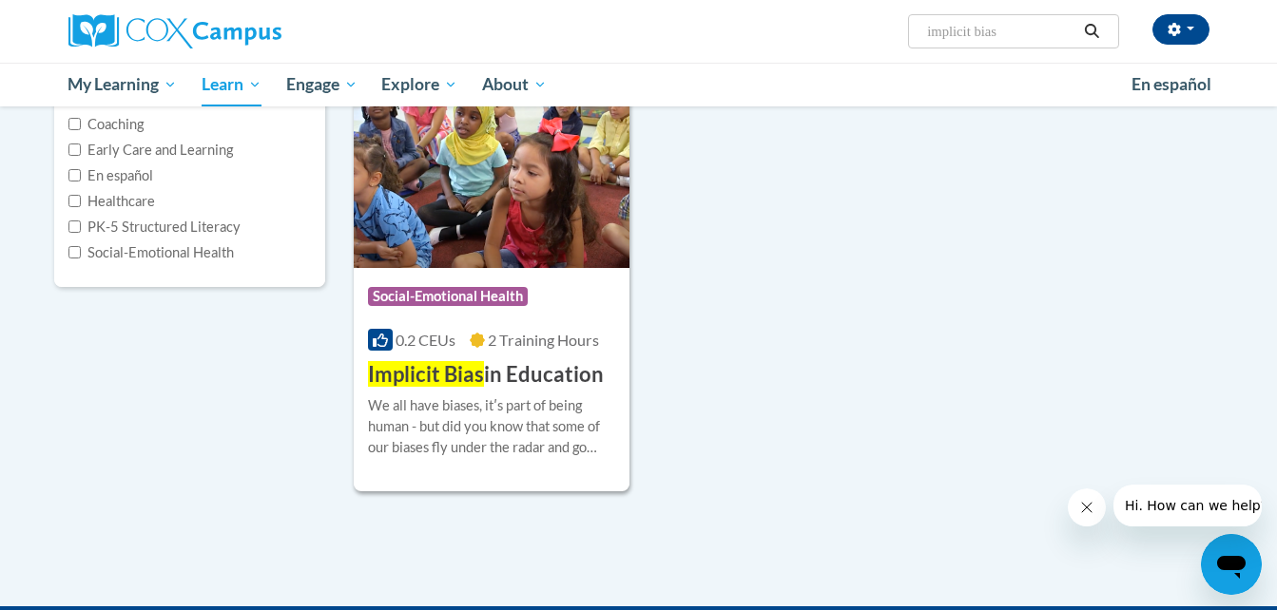
scroll to position [278, 0]
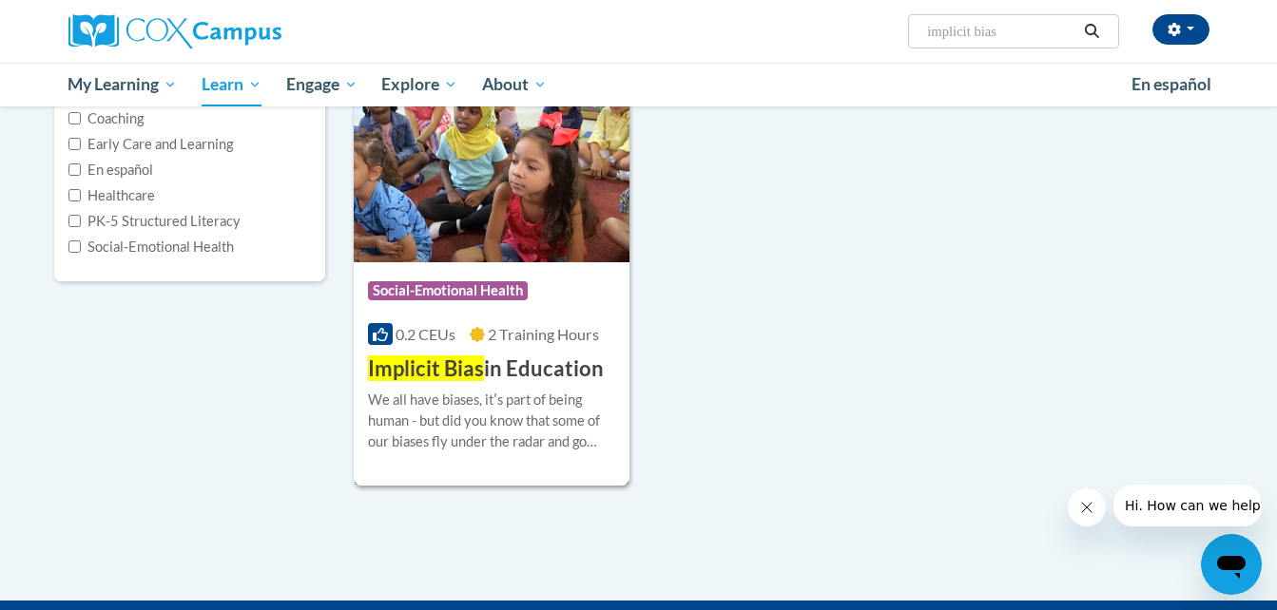
click at [449, 378] on span "Implicit Bias" at bounding box center [426, 369] width 116 height 26
